Goal: Transaction & Acquisition: Purchase product/service

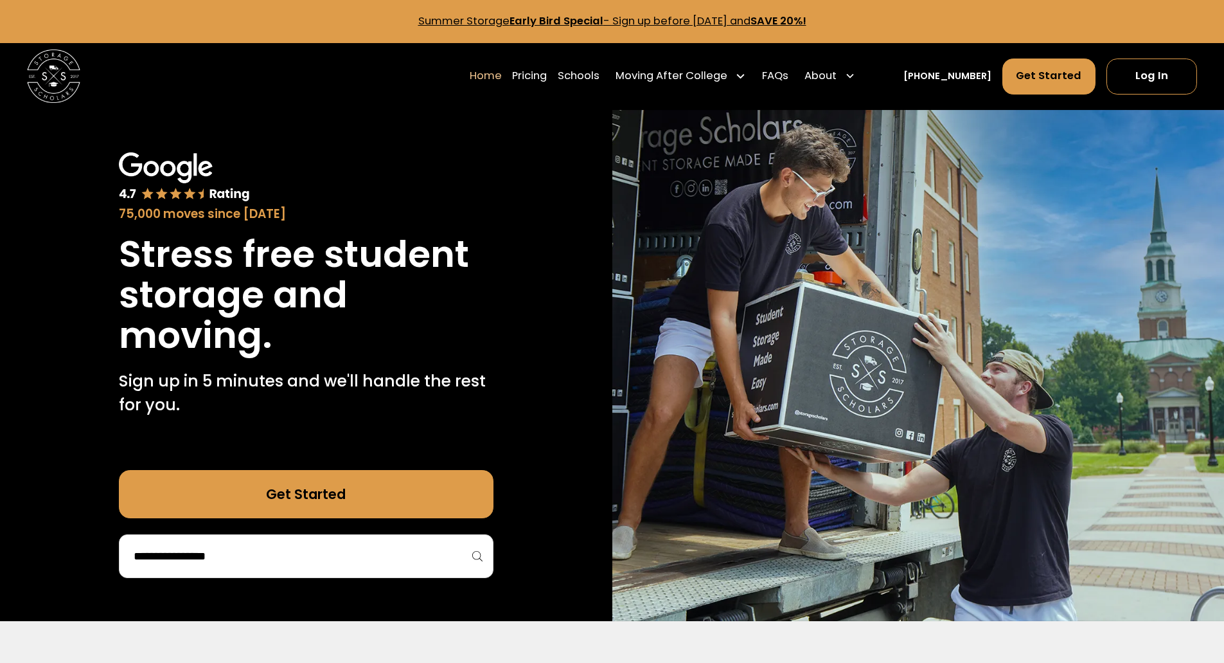
click at [316, 488] on link "Get Started" at bounding box center [306, 494] width 375 height 48
click at [539, 74] on link "Pricing" at bounding box center [529, 75] width 35 height 37
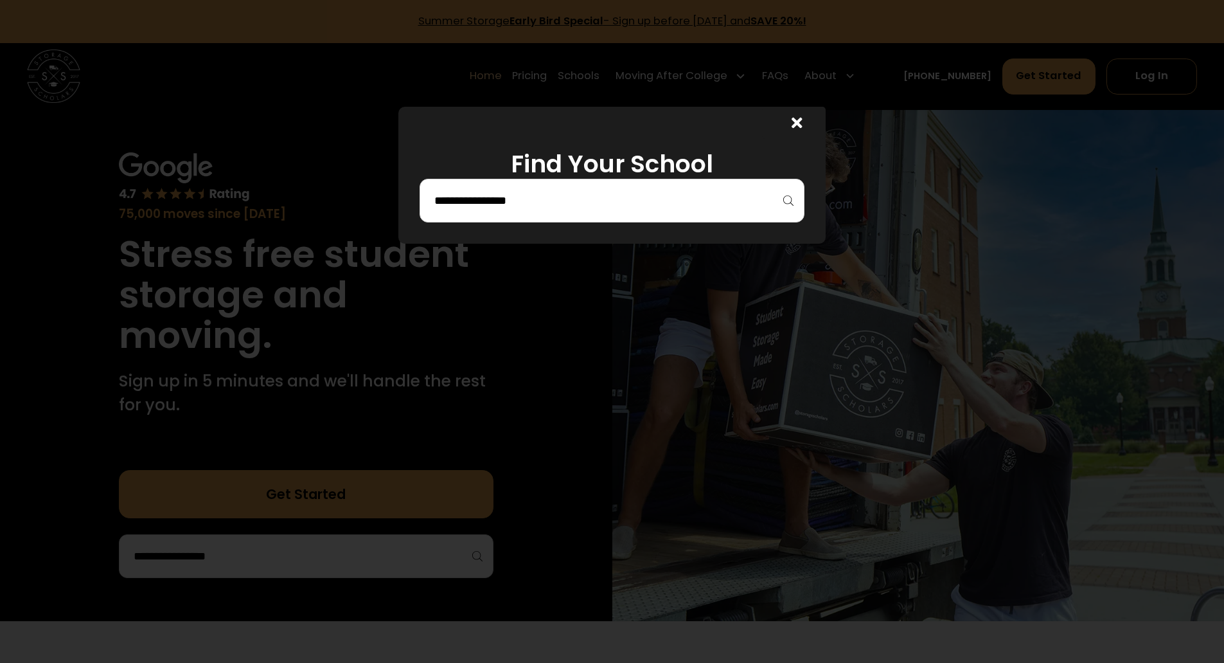
click at [578, 204] on input "search" at bounding box center [612, 201] width 358 height 22
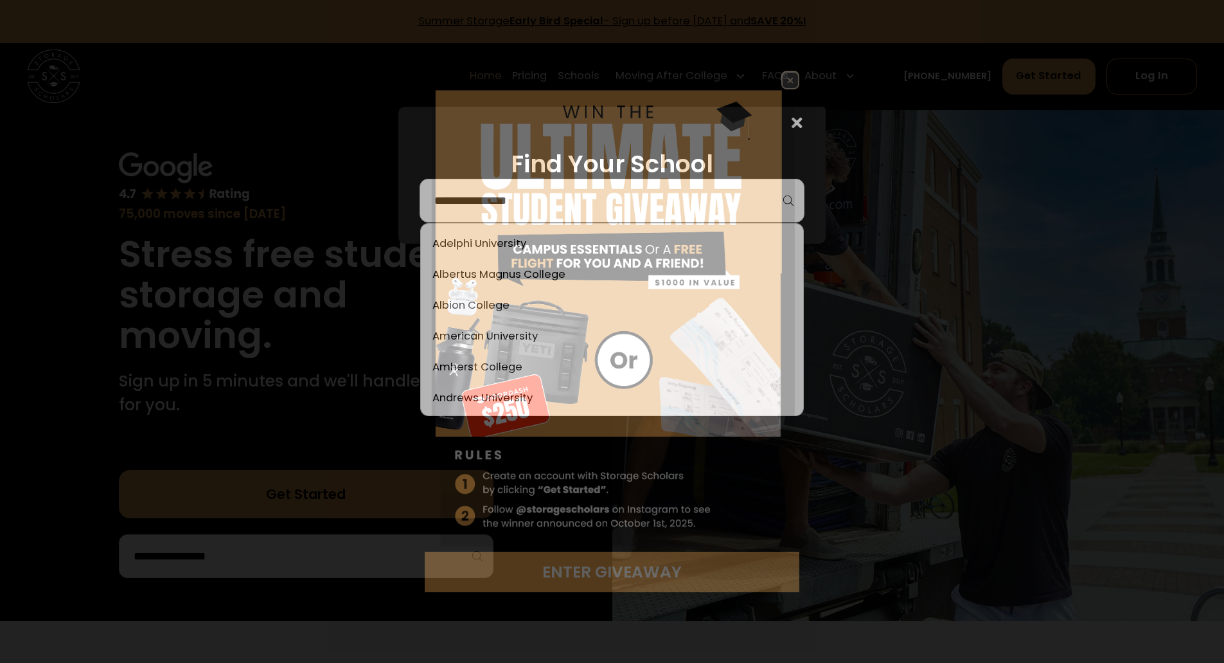
click at [510, 303] on img at bounding box center [612, 311] width 375 height 481
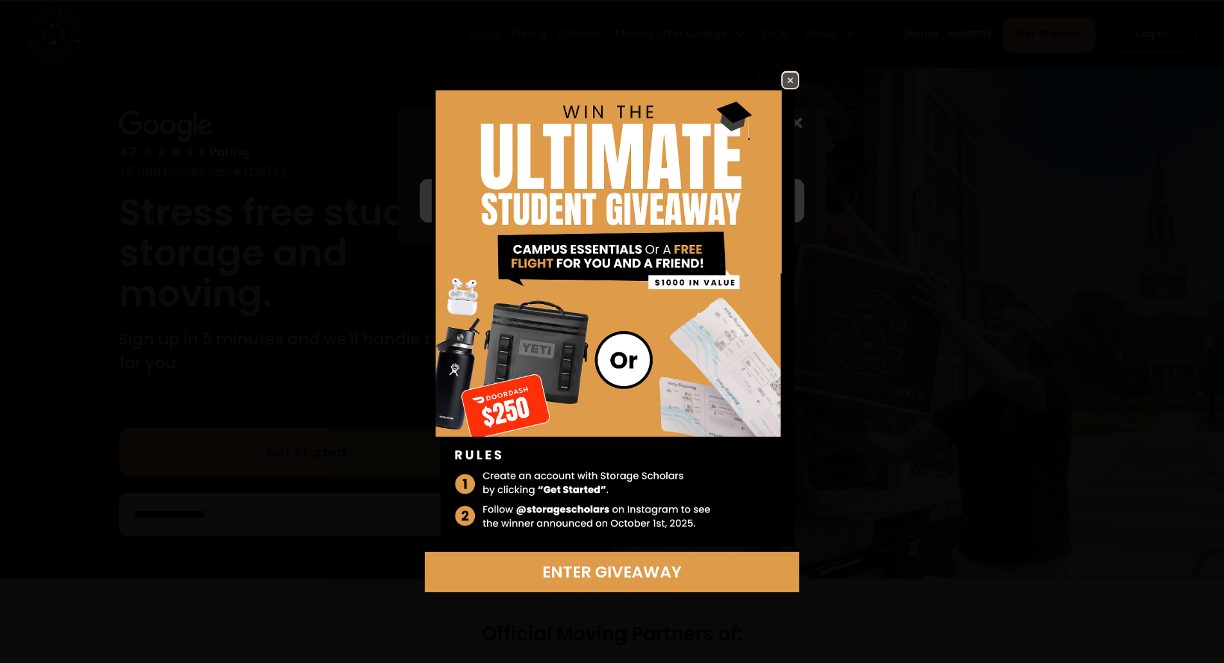
scroll to position [64, 0]
click at [794, 79] on img at bounding box center [790, 80] width 15 height 15
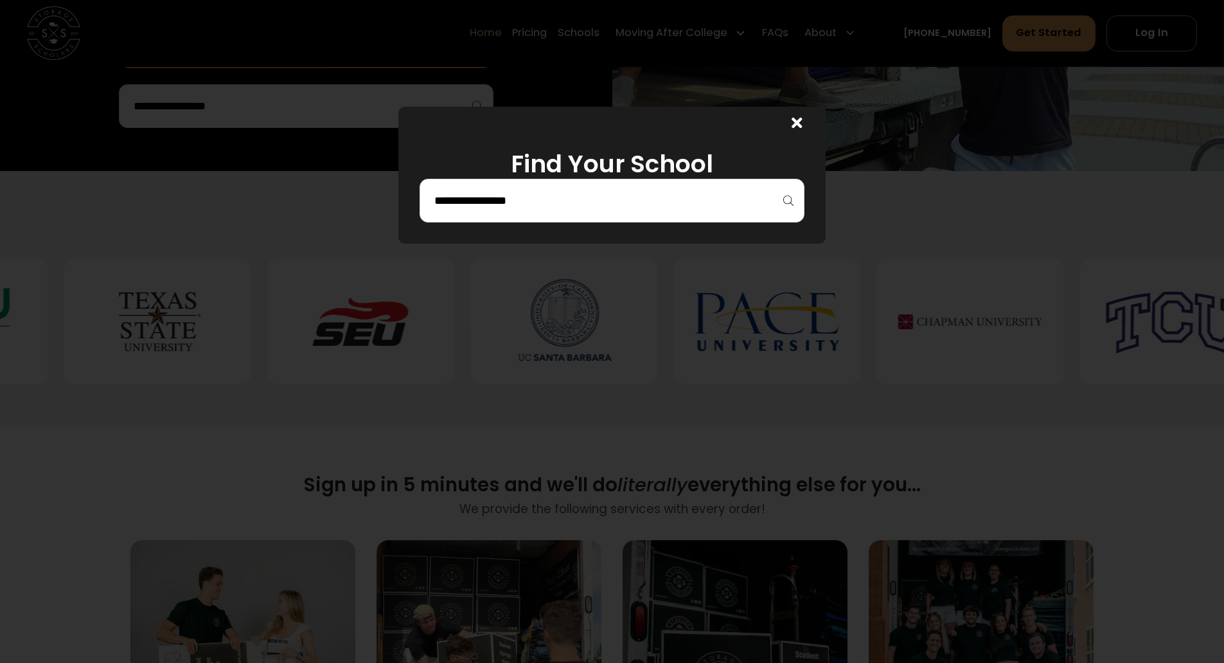
click at [799, 116] on icon at bounding box center [797, 122] width 11 height 15
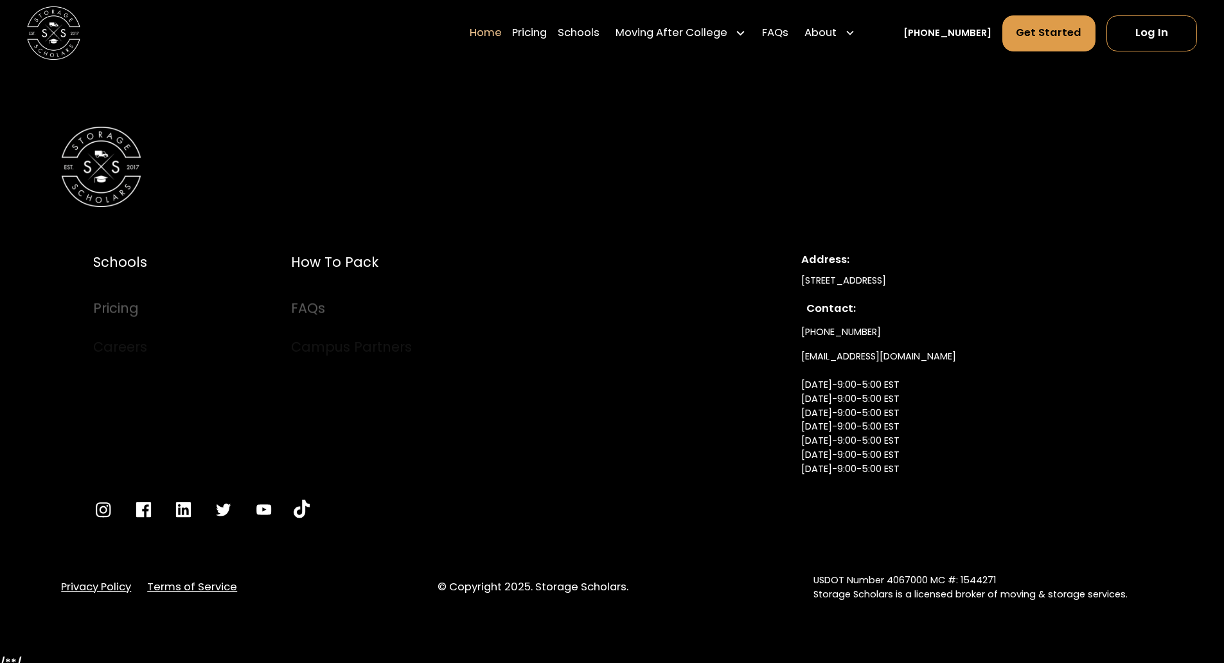
scroll to position [4499, 0]
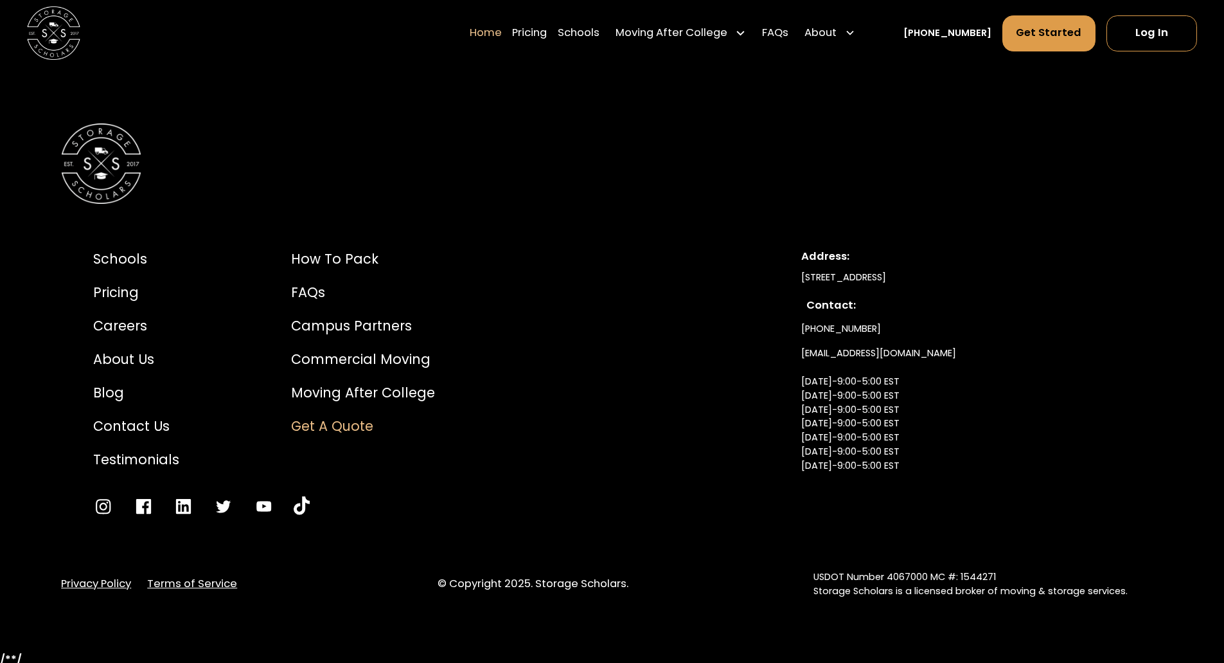
click at [333, 426] on div "Get a Quote" at bounding box center [363, 426] width 144 height 20
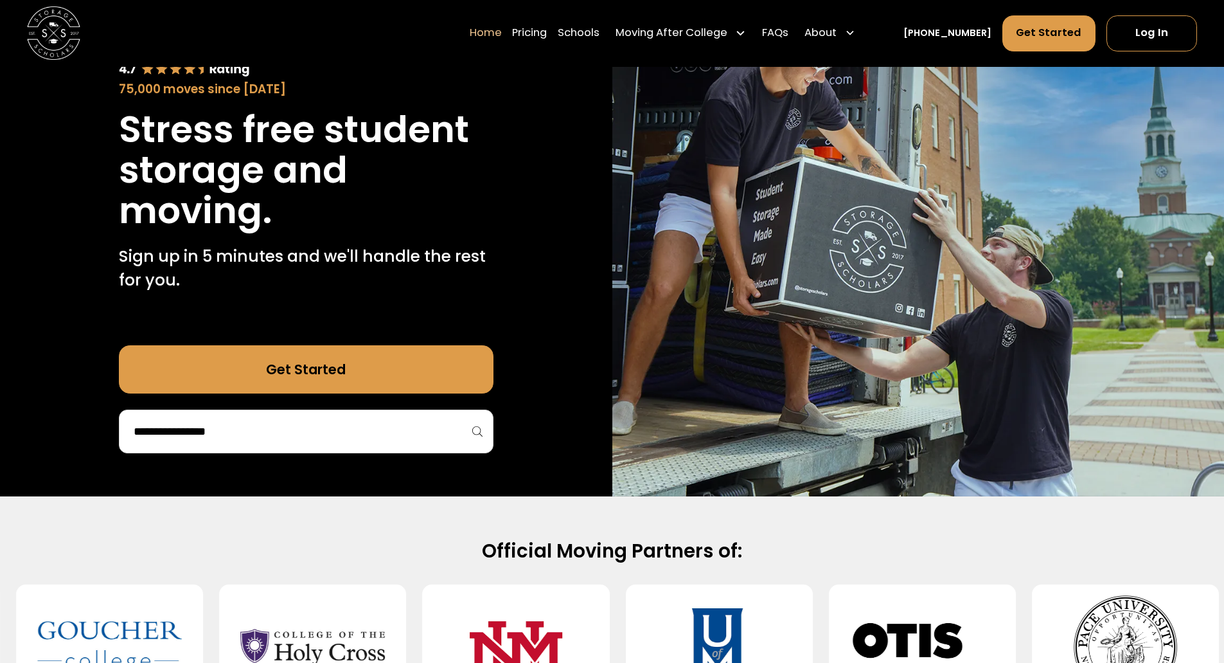
scroll to position [0, 0]
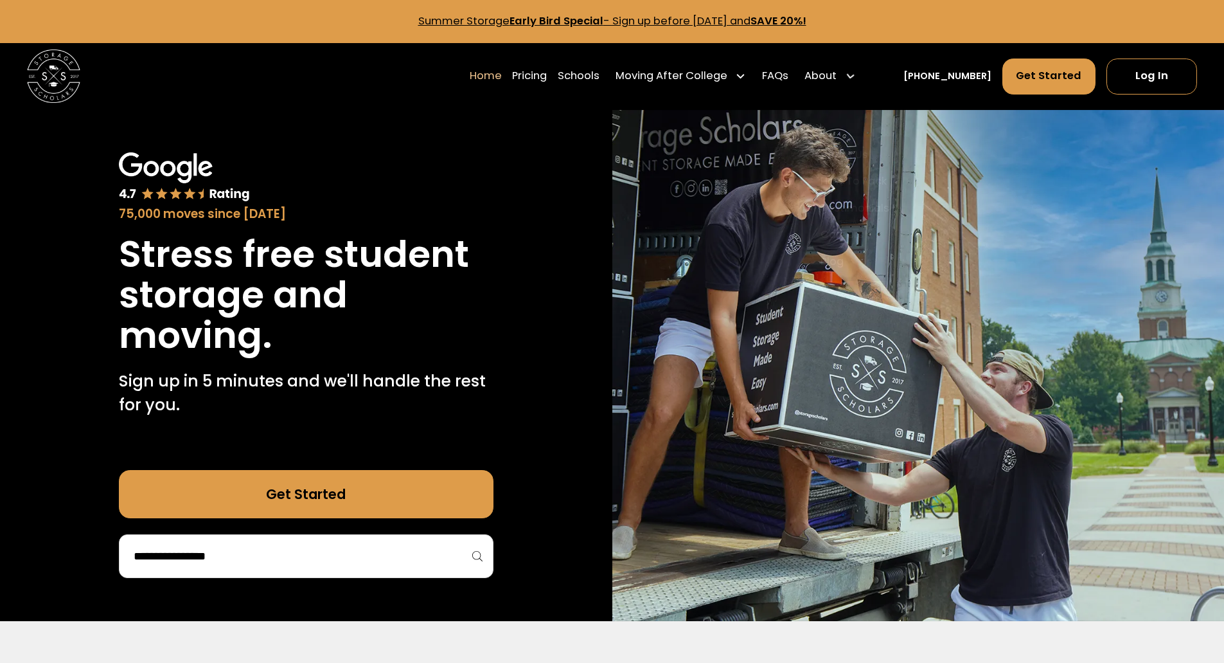
click at [846, 89] on div "About" at bounding box center [830, 75] width 62 height 37
click at [837, 83] on div "About" at bounding box center [821, 76] width 32 height 16
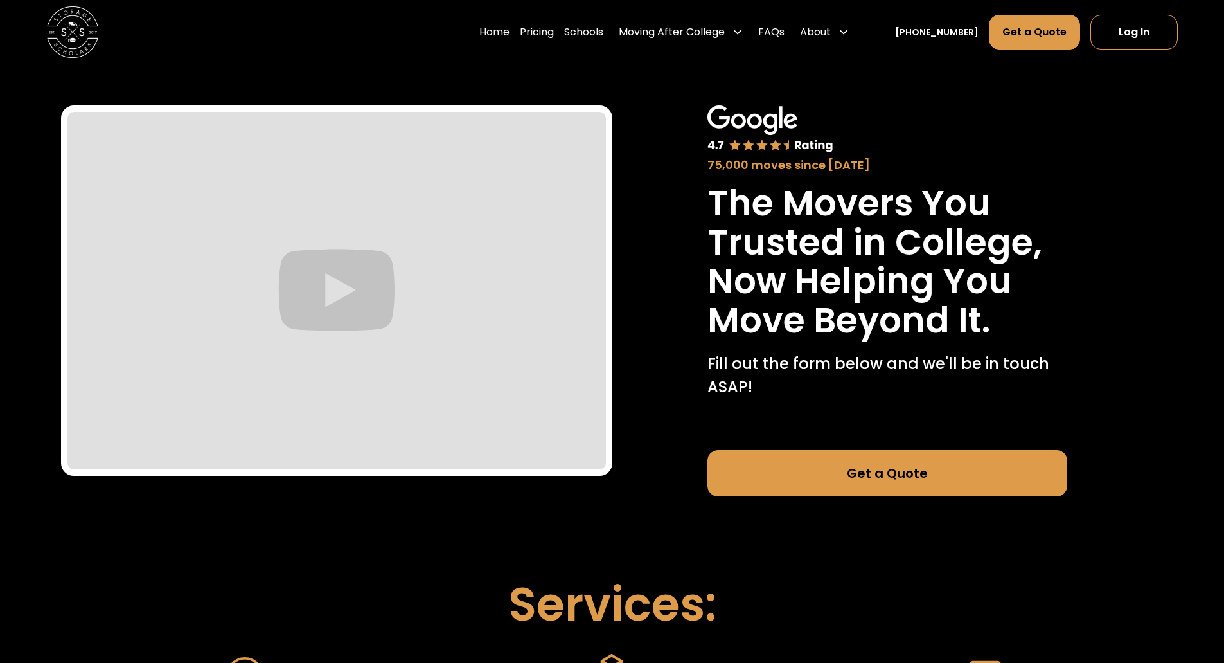
click at [827, 471] on link "Get a Quote" at bounding box center [888, 473] width 360 height 46
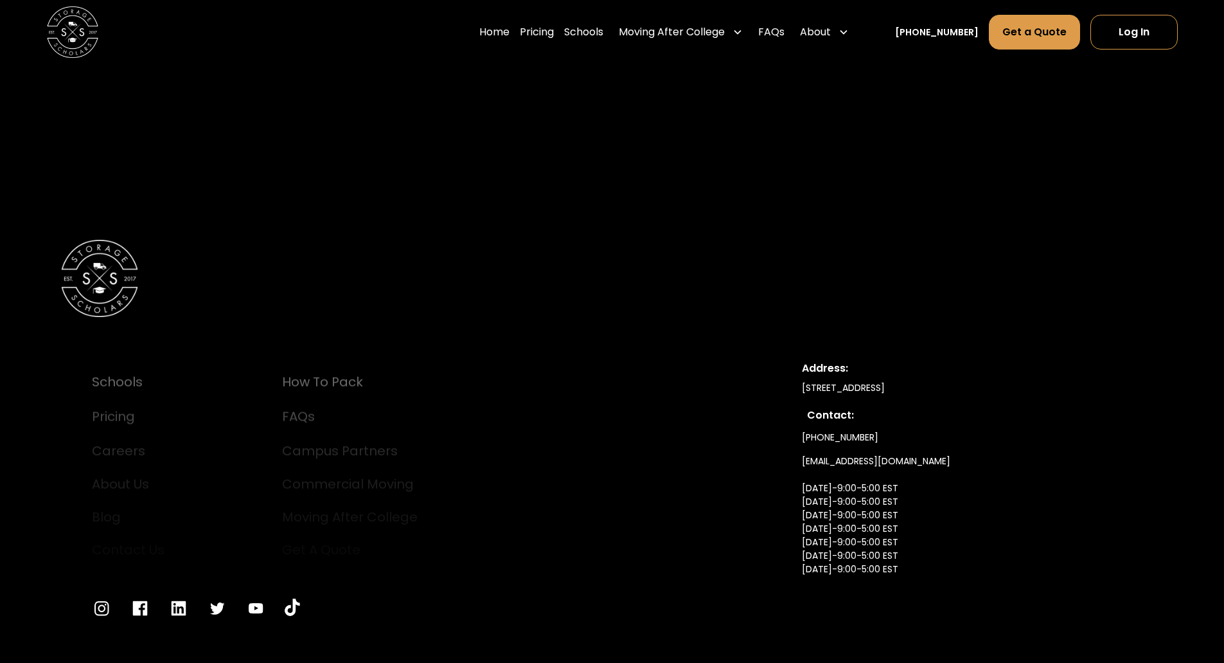
scroll to position [2182, 0]
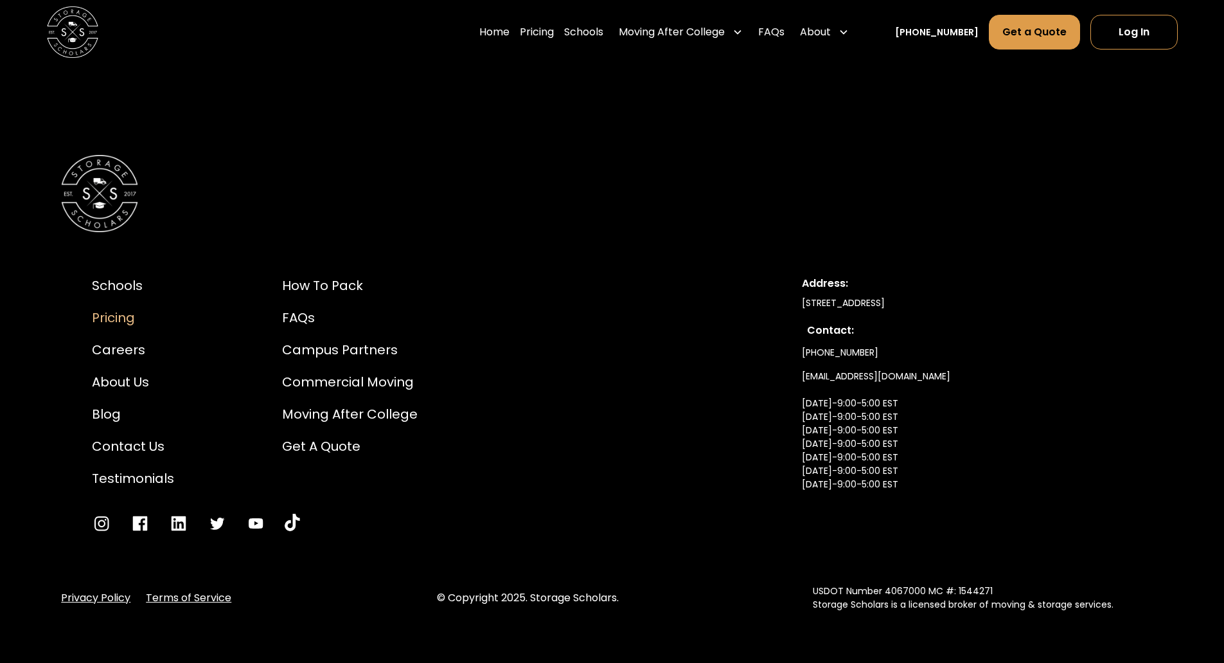
click at [114, 324] on div "Pricing" at bounding box center [133, 317] width 82 height 19
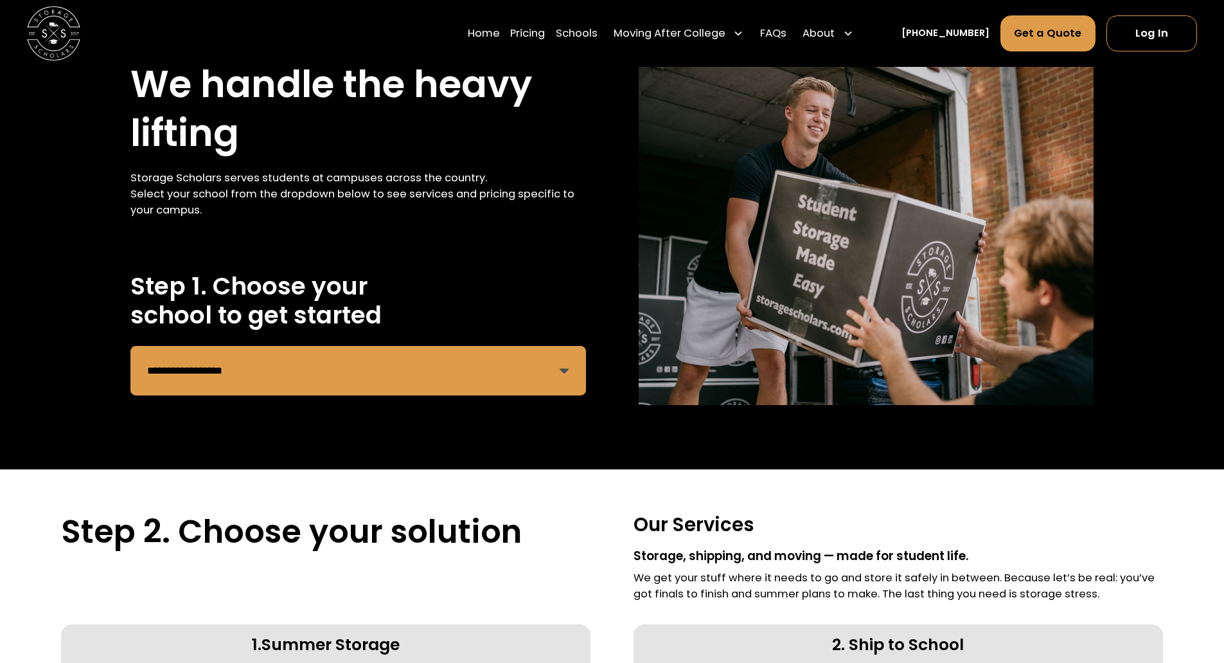
scroll to position [129, 0]
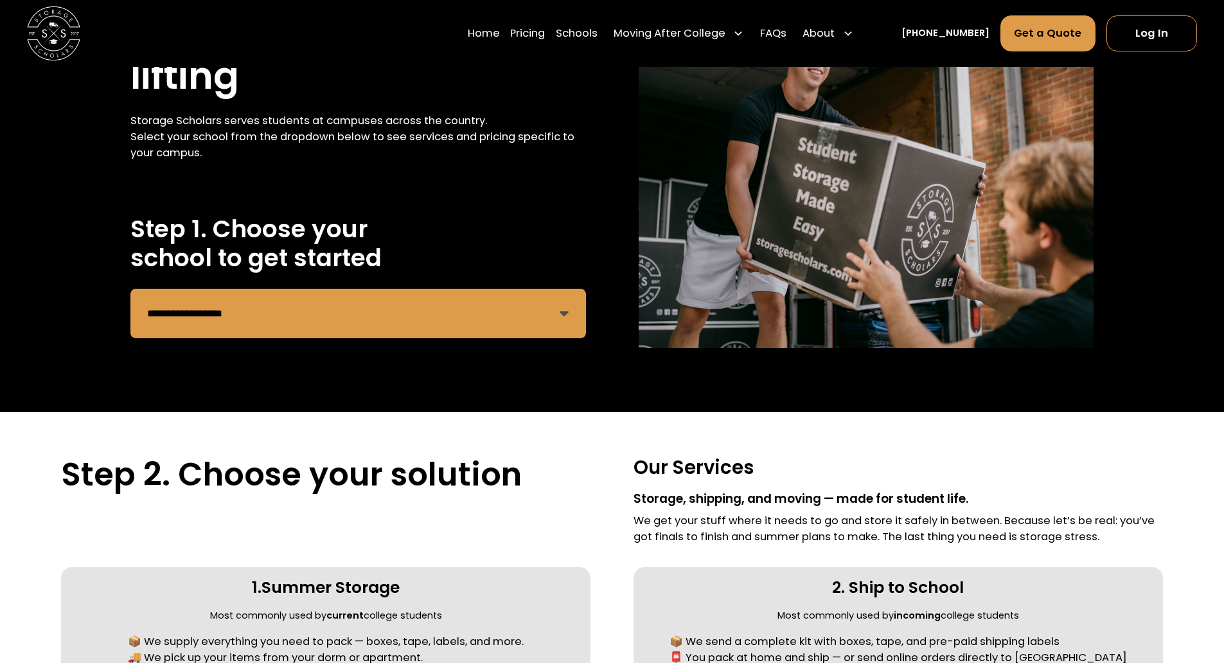
click at [363, 320] on select "**********" at bounding box center [357, 313] width 455 height 49
select select "**********"
click at [130, 289] on select "**********" at bounding box center [357, 313] width 455 height 49
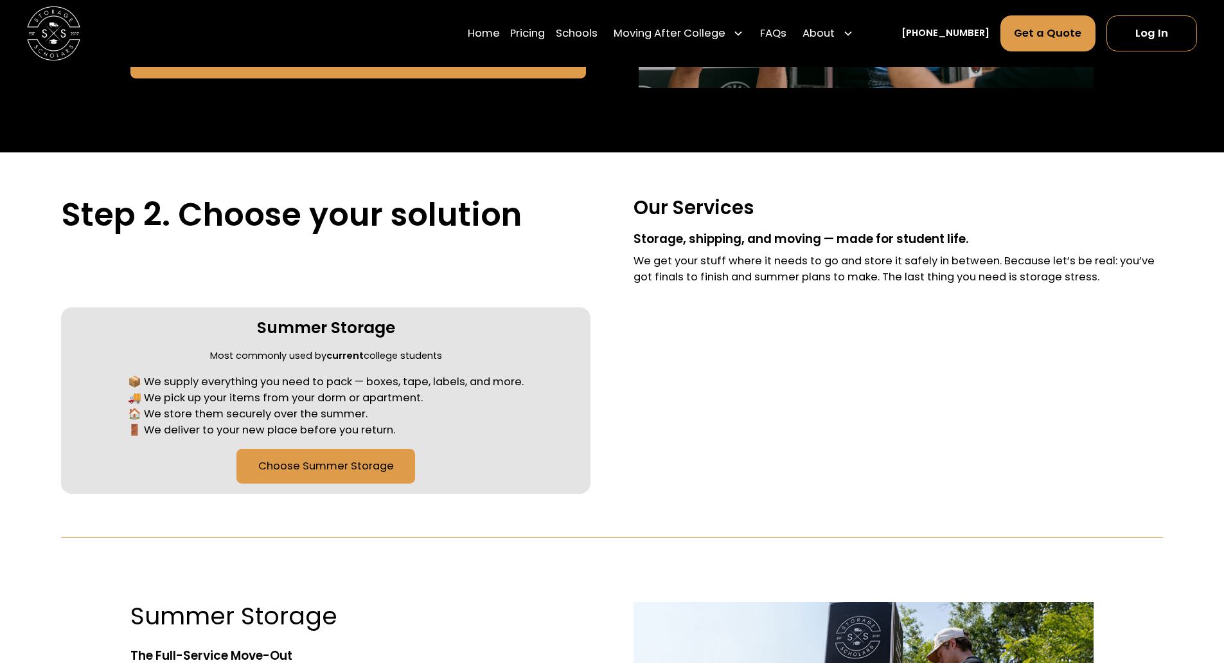
scroll to position [514, 0]
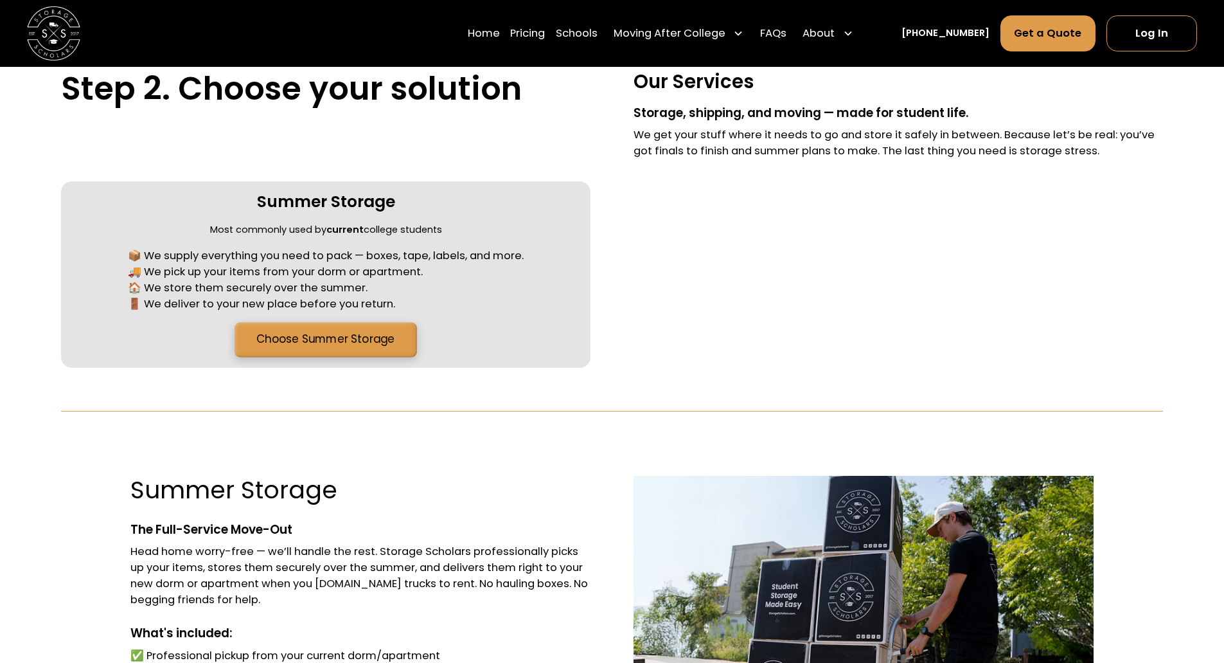
click at [346, 350] on link "Choose Summer Storage" at bounding box center [326, 340] width 182 height 35
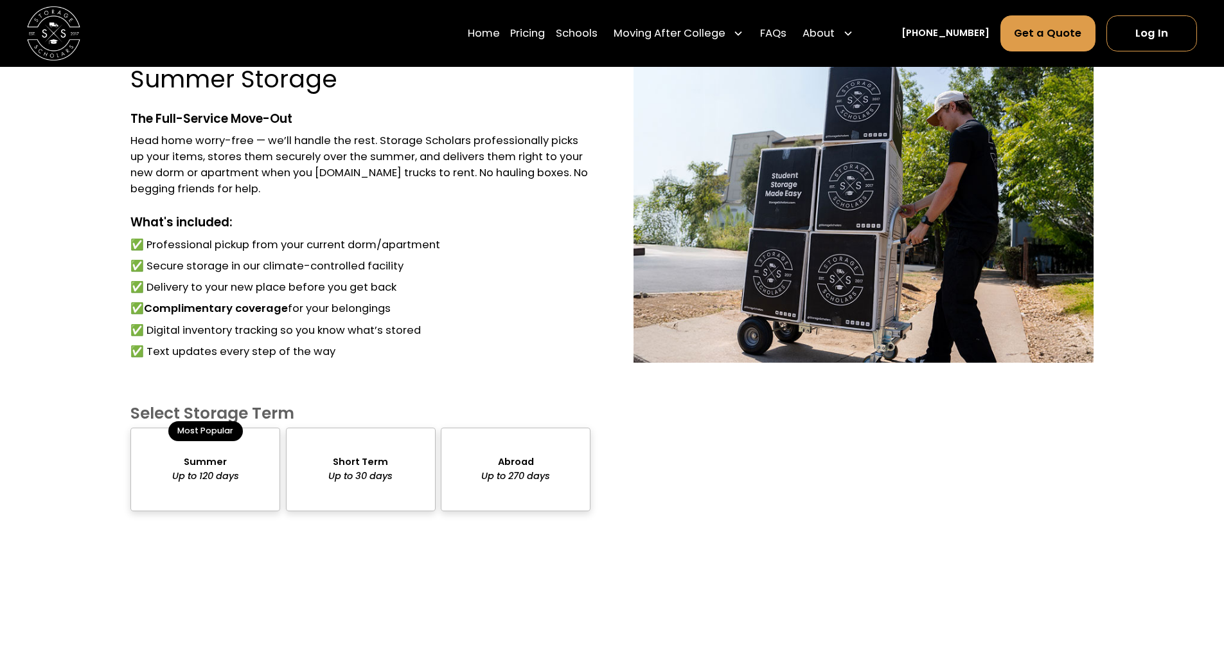
scroll to position [927, 0]
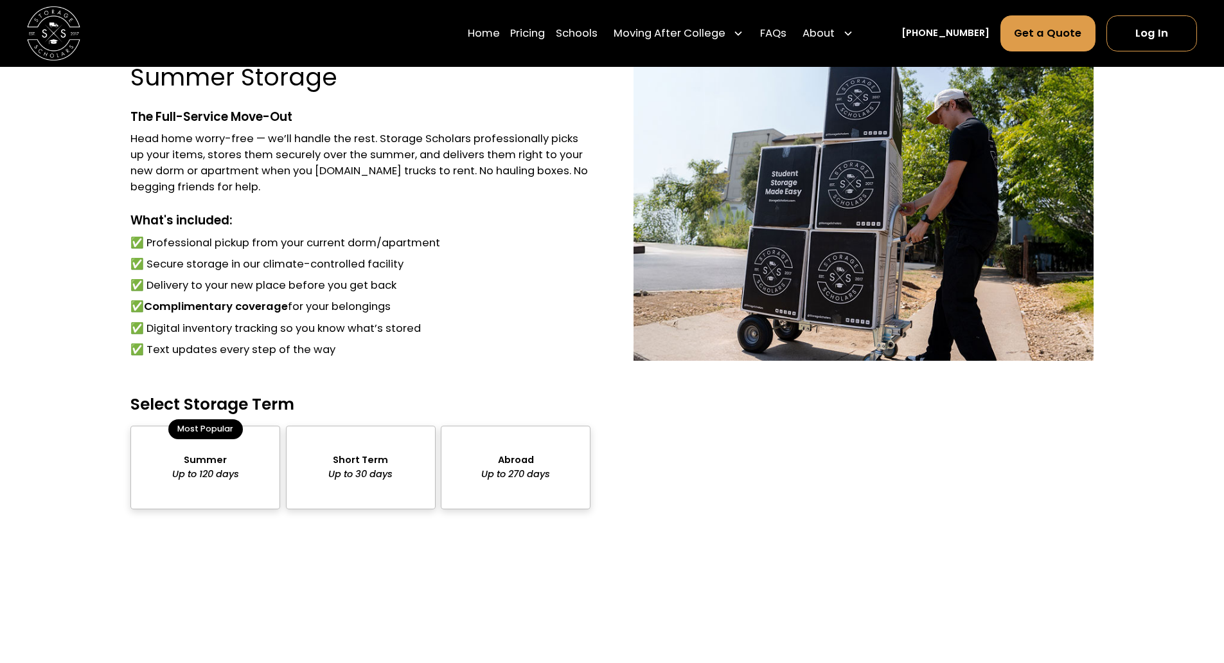
click at [218, 488] on div "package-pricing" at bounding box center [205, 467] width 150 height 84
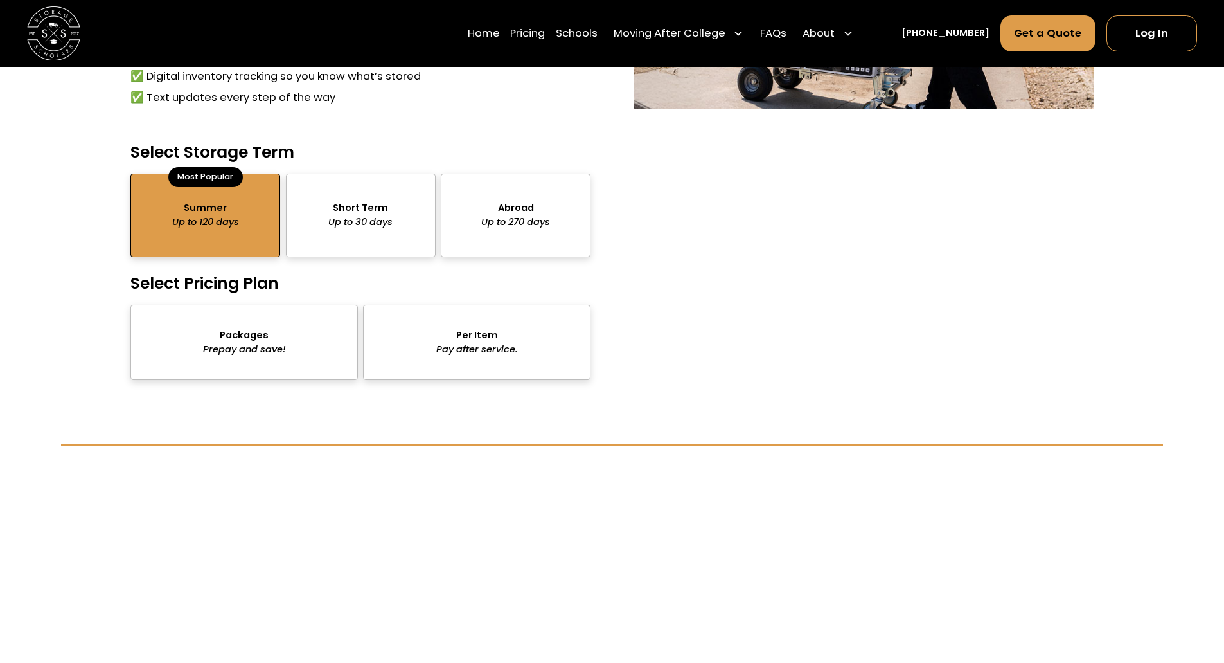
scroll to position [1184, 0]
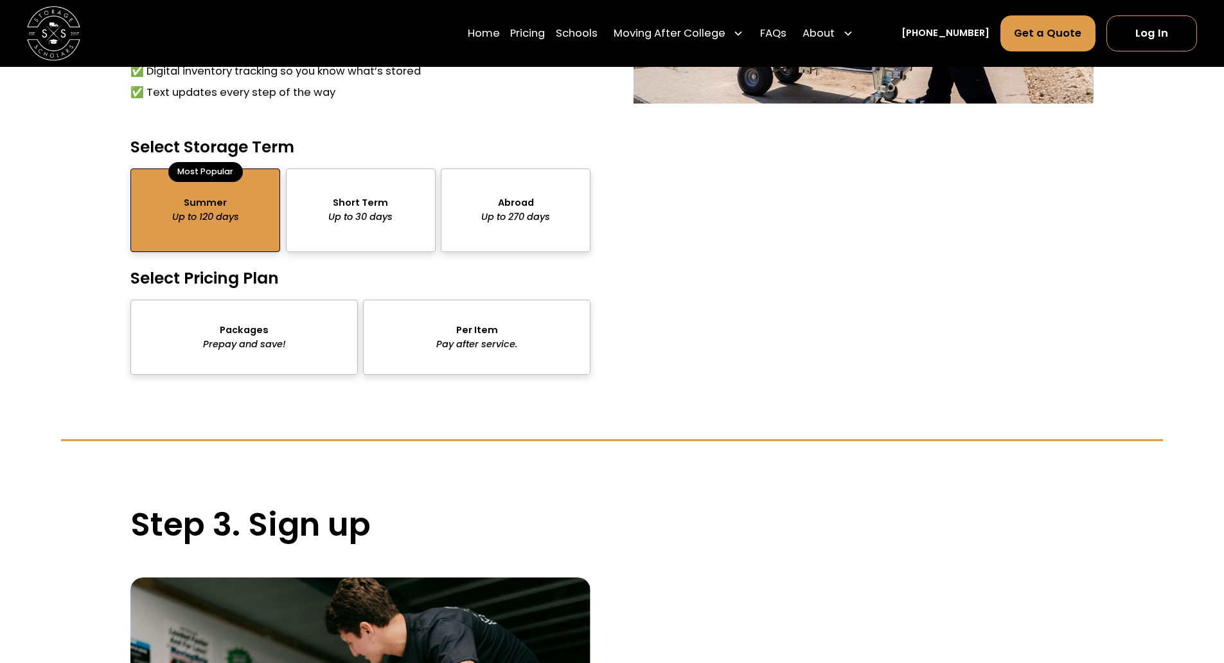
click at [282, 348] on div "package-pricing" at bounding box center [243, 336] width 227 height 75
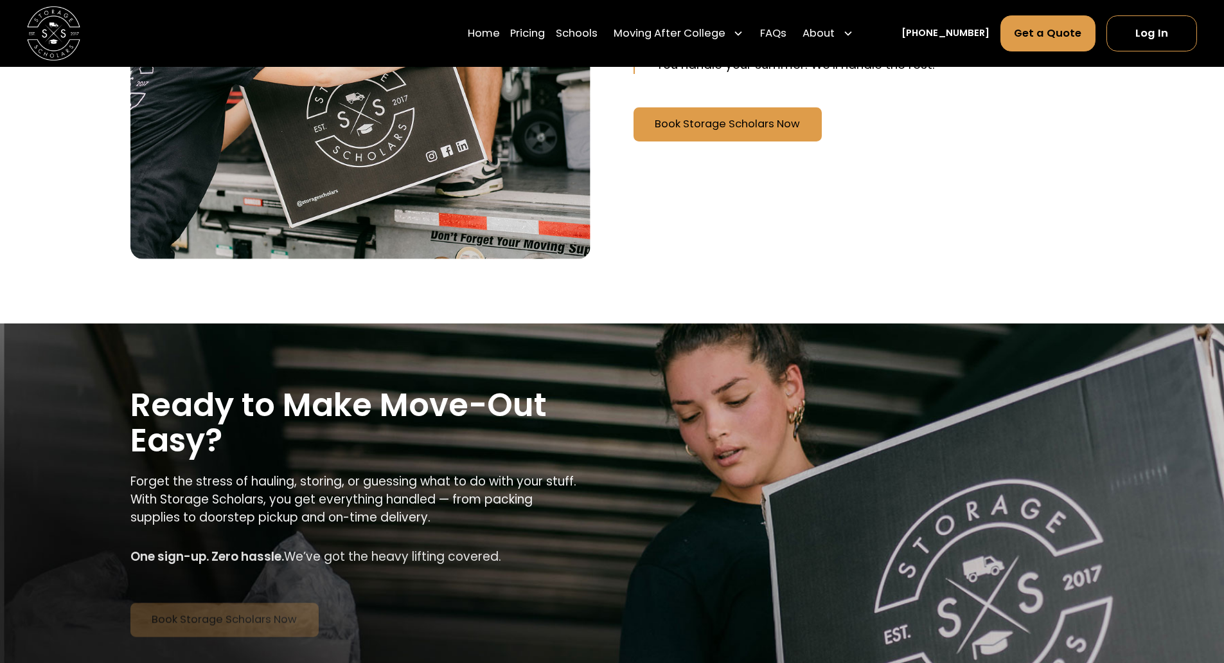
scroll to position [1826, 0]
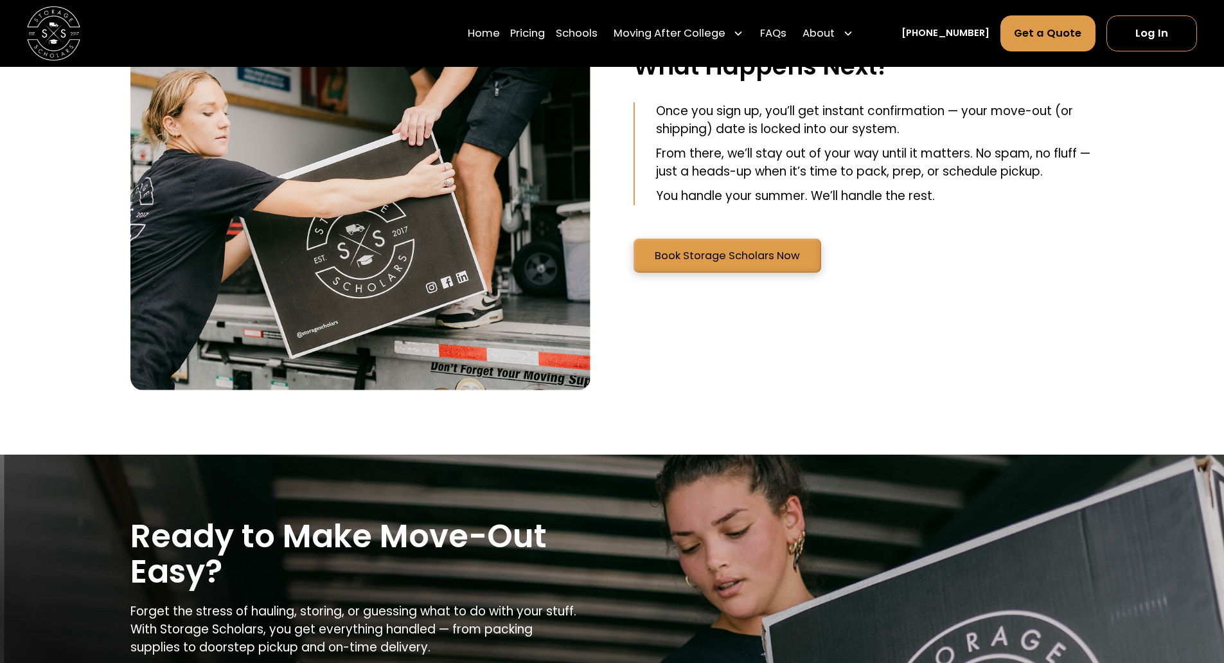
click at [726, 266] on link "Book Storage Scholars Now" at bounding box center [728, 255] width 188 height 34
